Goal: Task Accomplishment & Management: Manage account settings

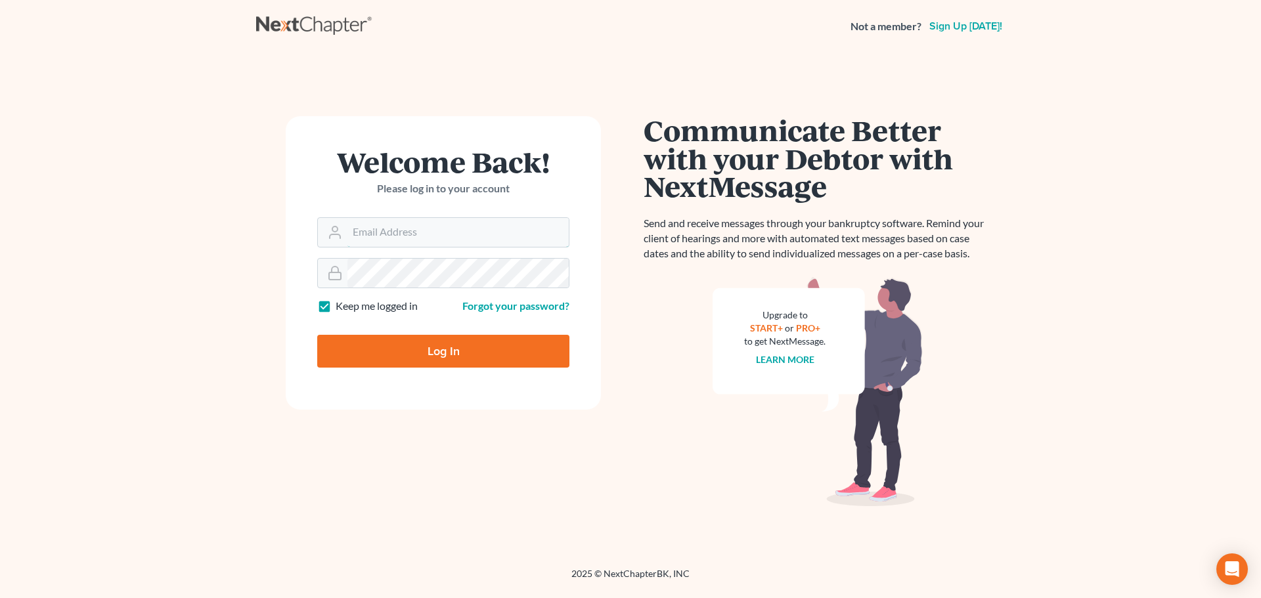
type input "[PERSON_NAME][EMAIL_ADDRESS][PERSON_NAME][DOMAIN_NAME]"
drag, startPoint x: 437, startPoint y: 341, endPoint x: 468, endPoint y: 335, distance: 32.2
click at [437, 341] on input "Log In" at bounding box center [443, 351] width 252 height 33
type input "Thinking..."
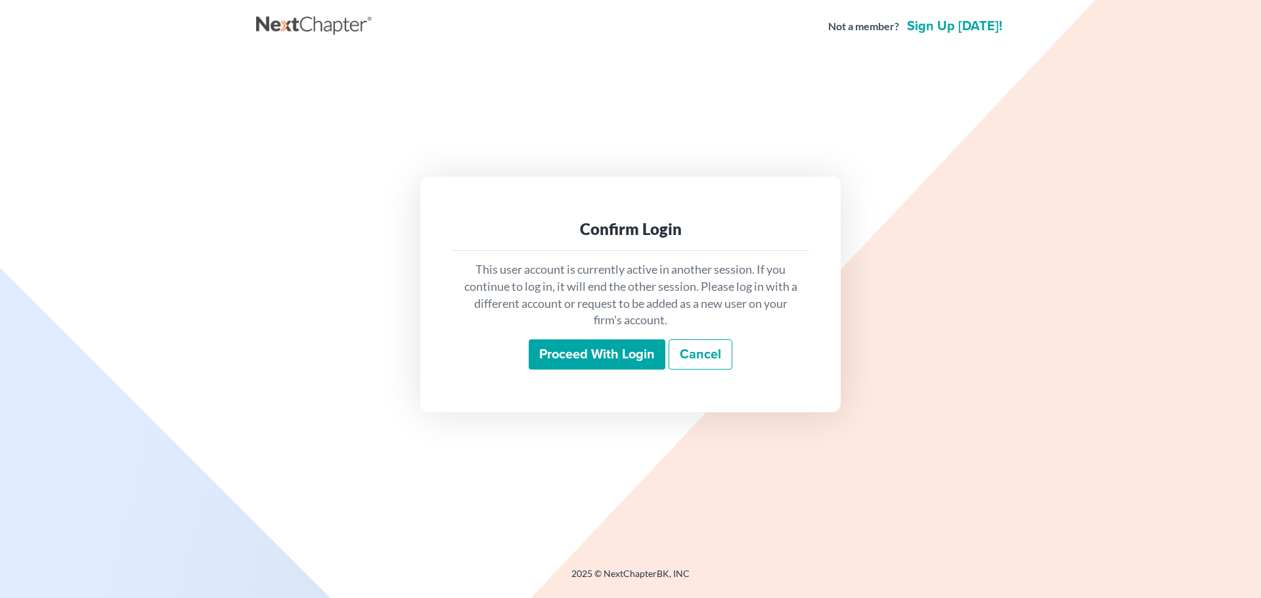
click at [644, 360] on input "Proceed with login" at bounding box center [597, 354] width 137 height 30
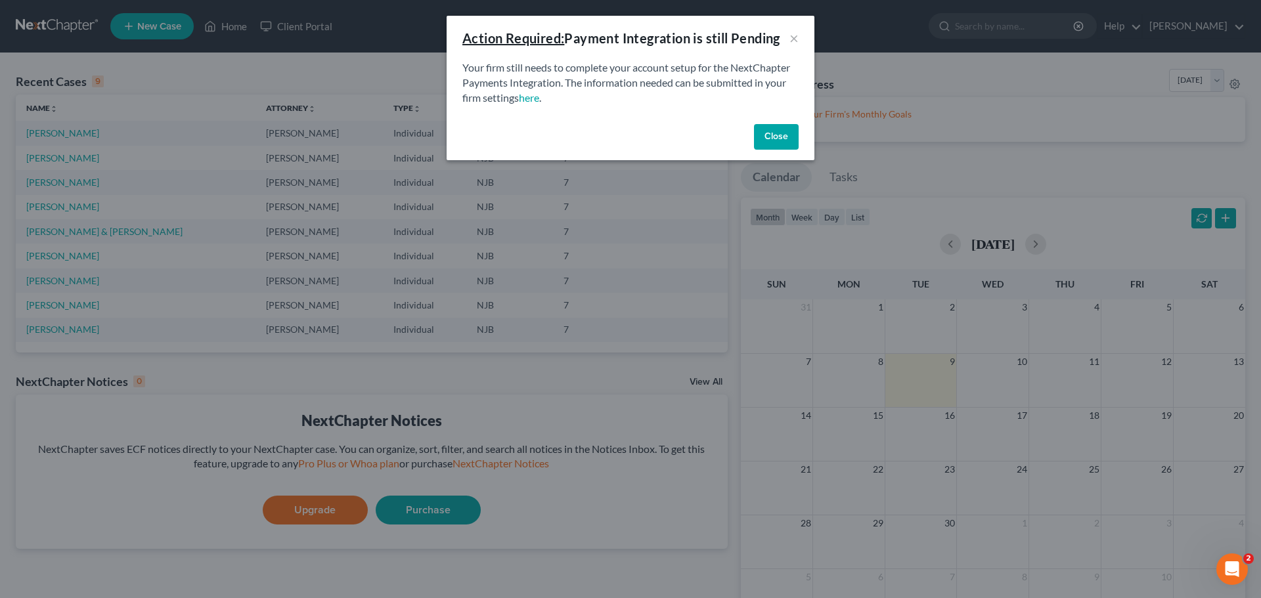
drag, startPoint x: 745, startPoint y: 131, endPoint x: 744, endPoint y: 139, distance: 7.3
click at [744, 139] on div "Close" at bounding box center [630, 140] width 368 height 42
click at [912, 170] on div "Action Required: Payment Integration is still Pending × Your firm still needs t…" at bounding box center [630, 299] width 1261 height 598
